Goal: Navigation & Orientation: Find specific page/section

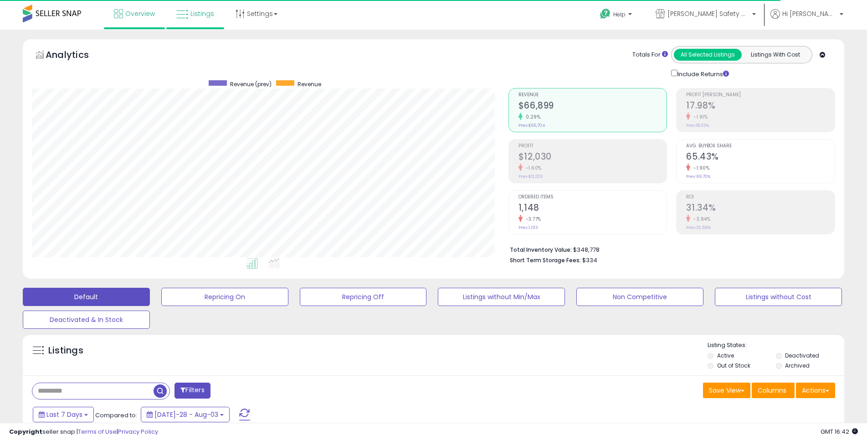
scroll to position [187, 477]
click at [139, 12] on span "Overview" at bounding box center [140, 13] width 30 height 9
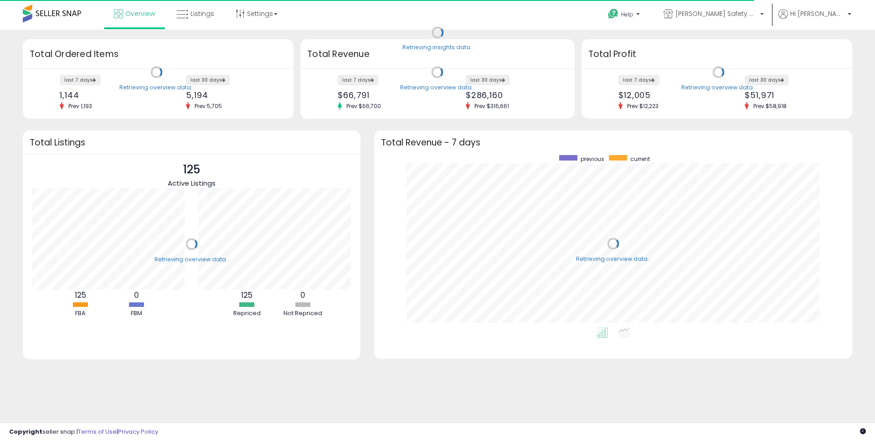
scroll to position [172, 460]
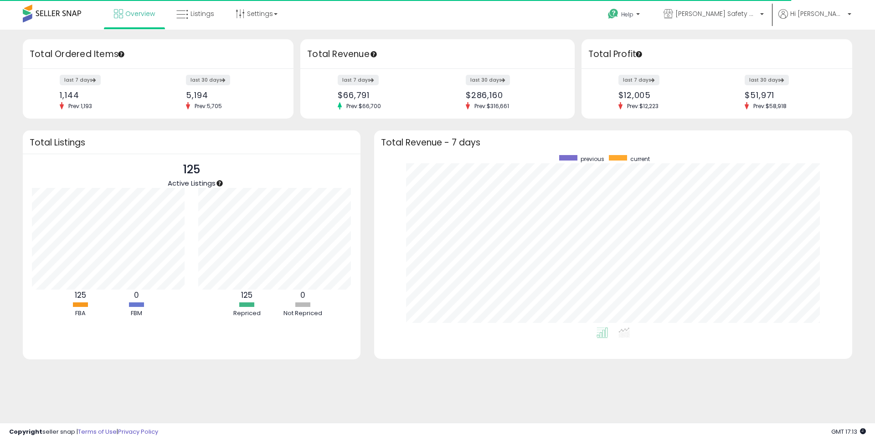
scroll to position [172, 460]
click at [202, 11] on span "Listings" at bounding box center [203, 13] width 24 height 9
